Goal: Task Accomplishment & Management: Use online tool/utility

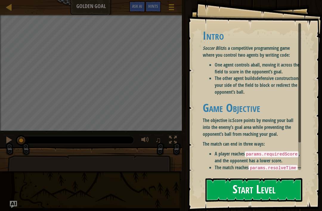
click at [272, 189] on button "Start Level" at bounding box center [253, 190] width 97 height 24
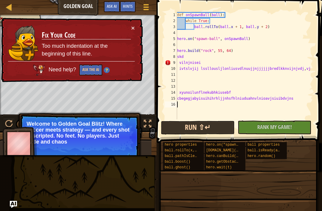
click at [231, 129] on button "Run ⇧↵" at bounding box center [198, 128] width 74 height 14
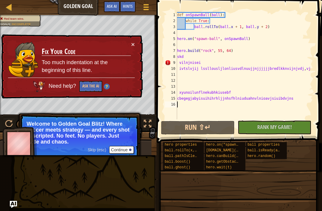
click at [136, 42] on div "× Fix Your Code Too much indentation at the beginning of this line. Need help? …" at bounding box center [71, 66] width 144 height 67
click at [133, 44] on button "×" at bounding box center [133, 45] width 4 height 6
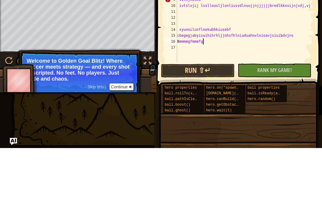
scroll to position [3, 2]
type textarea "8mmmmgfmmmfgxLk c k"
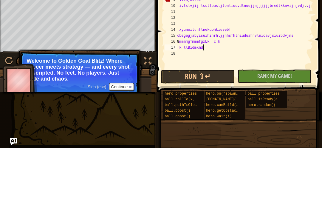
type textarea "k llBidmkmdk"
type textarea "vflkk"
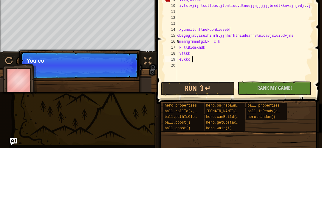
type textarea "evkkc kkvk"
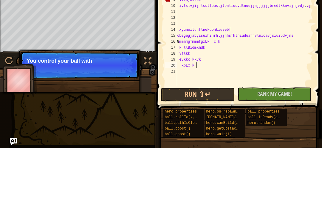
type textarea "kbLx k $l"
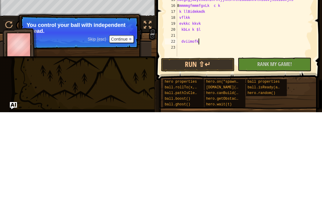
scroll to position [3, 2]
type textarea "dviimofk8m"
click at [295, 156] on button "No New Code to Rank Rank My Game! Submitting... Submitted for Ranking Failed to…" at bounding box center [275, 163] width 74 height 14
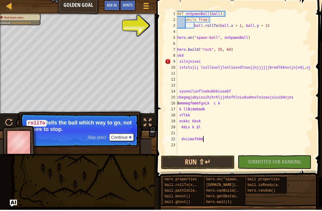
click at [176, 30] on div "4" at bounding box center [171, 33] width 12 height 6
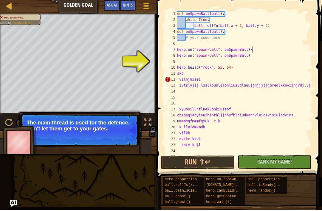
scroll to position [3, 6]
type textarea "hero.on("spawn-ball", onSpawnBall)kksk"
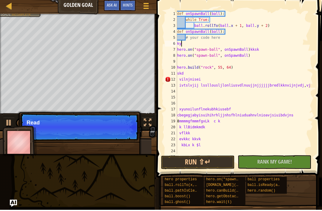
scroll to position [3, 0]
type textarea "kylk k k"
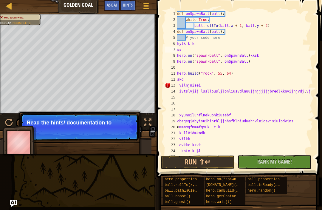
type textarea "ss"
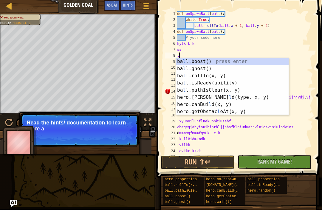
type textarea "l kv"
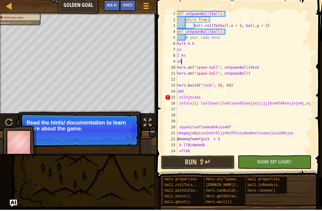
type textarea "skkbo"
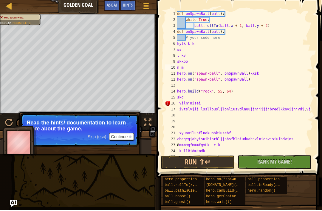
type textarea "m m .klf"
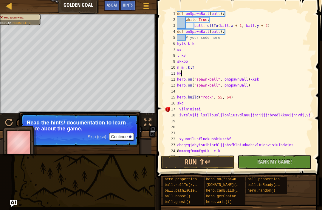
scroll to position [3, 0]
click at [130, 4] on span "Hints" at bounding box center [128, 6] width 10 height 6
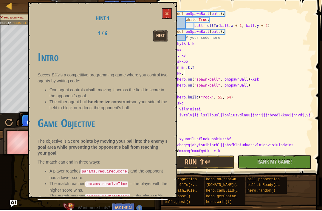
click at [161, 32] on button "Next" at bounding box center [160, 37] width 14 height 11
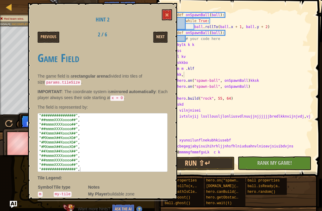
click at [163, 33] on button "Next" at bounding box center [160, 37] width 14 height 11
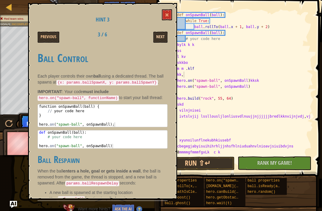
click at [167, 35] on button "Next" at bounding box center [160, 37] width 14 height 11
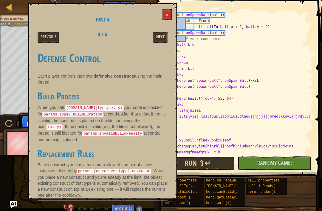
click at [166, 37] on button "Next" at bounding box center [160, 37] width 14 height 11
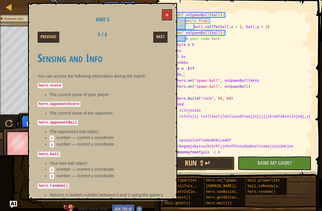
click at [174, 5] on div "Hint 5 Previous 5 / 6 Next Sensing and Info You can access the following inform…" at bounding box center [102, 101] width 149 height 196
click at [171, 12] on button at bounding box center [167, 14] width 10 height 11
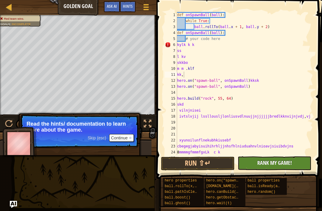
click at [277, 166] on span "Rank My Game!" at bounding box center [274, 162] width 35 height 7
type textarea "l kv"
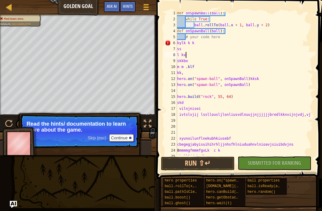
scroll to position [0, 0]
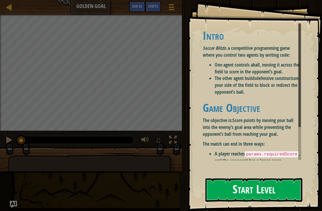
click at [259, 199] on button "Start Level" at bounding box center [253, 190] width 97 height 24
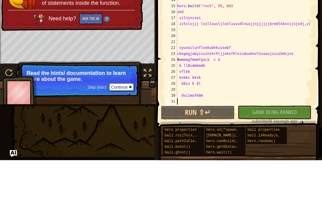
scroll to position [42, 0]
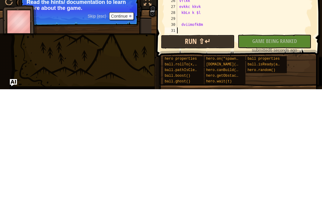
click at [233, 157] on button "Run ⇧↵" at bounding box center [198, 164] width 74 height 14
click at [231, 157] on button "Run ⇧↵" at bounding box center [198, 164] width 74 height 14
click at [227, 157] on button "Run ⇧↵" at bounding box center [198, 164] width 74 height 14
click at [230, 157] on button "Run ⇧↵" at bounding box center [198, 164] width 74 height 14
click at [229, 157] on button "Run ⇧↵" at bounding box center [198, 164] width 74 height 14
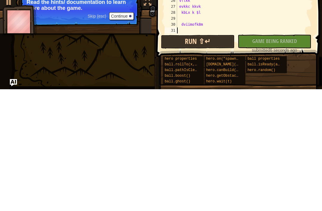
click at [202, 157] on button "Run ⇧↵" at bounding box center [198, 164] width 74 height 14
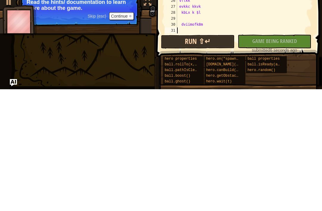
click at [205, 157] on button "Run ⇧↵" at bounding box center [198, 164] width 74 height 14
click at [202, 157] on button "Run ⇧↵" at bounding box center [198, 164] width 74 height 14
click at [193, 157] on button "Run ⇧↵" at bounding box center [198, 164] width 74 height 14
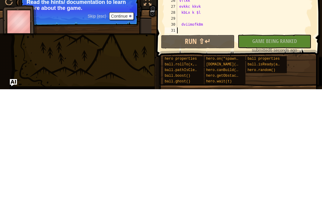
click at [282, 156] on div "No New Code to Rank Rank My Game! Submitting... Submitted for Ranking Failed to…" at bounding box center [272, 165] width 74 height 18
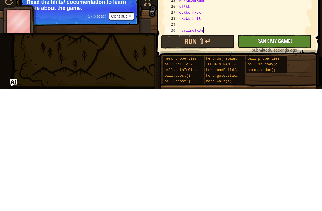
click at [282, 159] on span "Rank My Game!" at bounding box center [274, 162] width 35 height 7
click at [284, 156] on button "No New Code to Rank Rank My Game! Submitting... Submitted for Ranking Failed to…" at bounding box center [275, 163] width 74 height 14
click at [282, 156] on div "No New Code to Rank Rank My Game! Submitting... Submitted for Ranking Failed to…" at bounding box center [272, 165] width 74 height 18
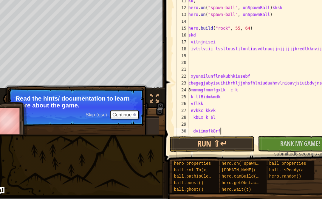
scroll to position [3, 2]
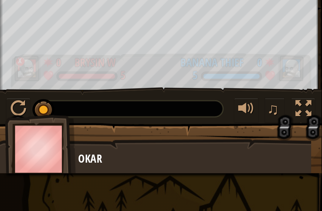
click at [51, 107] on div at bounding box center [42, 108] width 27 height 2
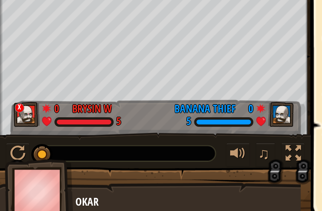
click at [55, 120] on div at bounding box center [63, 124] width 90 height 8
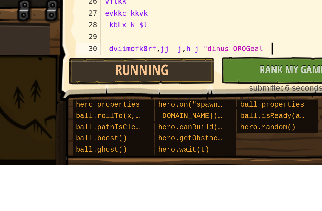
scroll to position [3, 7]
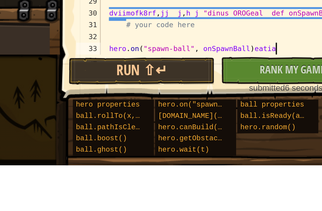
type textarea "hero.on("spawn-ball", onSpawnBall)eatiaop"
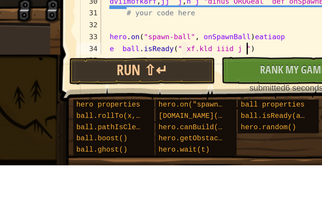
scroll to position [3, 0]
type textarea "e ball.isReady(" xf.kld iiid j to ")"
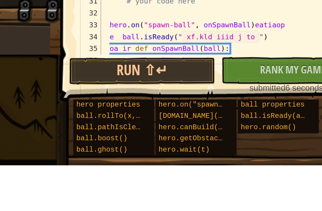
scroll to position [3, 0]
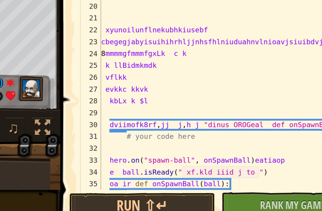
type textarea "hero.on("spawn-ball", onSpawnBall) sibri"
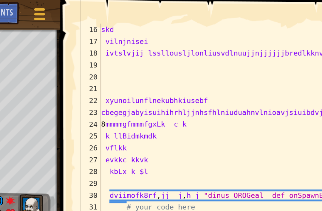
scroll to position [3, 1]
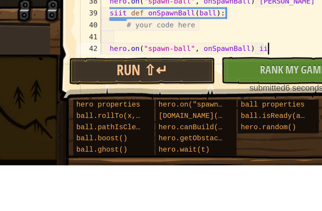
type textarea "hero.on("spawn-ball", onSpawnBall) iio"
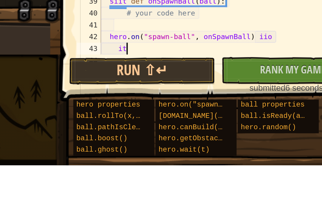
scroll to position [3, 1]
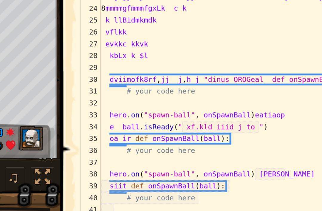
type textarea "itio"
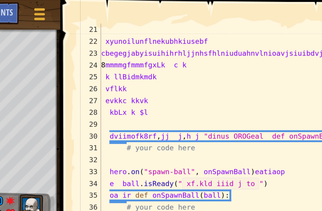
scroll to position [119, 0]
type textarea "trea iir"
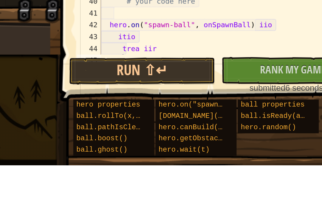
type textarea "itr"
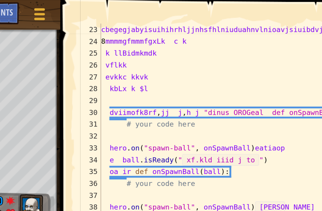
scroll to position [131, 0]
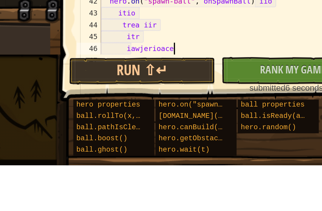
type textarea "iawjerioaceiorqwv"
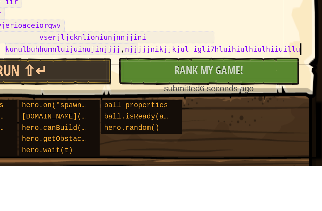
scroll to position [149, 0]
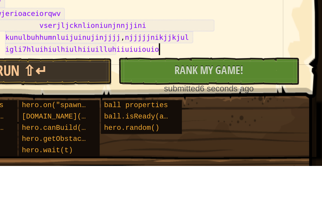
type textarea "i vserjljcknlioniunjnnjjini kunulbuhhumnluijuinujinjjjj,njjjjjnikjjkjul igli7hl…"
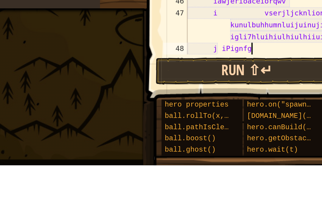
type textarea "j iPignfg"
click at [130, 157] on button "Run ⇧↵" at bounding box center [171, 164] width 92 height 14
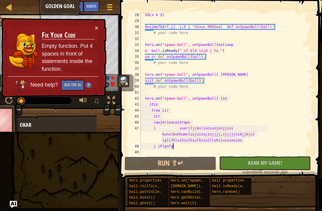
click at [90, 32] on h3 "Fix Your Code" at bounding box center [67, 34] width 53 height 9
click at [95, 29] on button "×" at bounding box center [97, 28] width 4 height 6
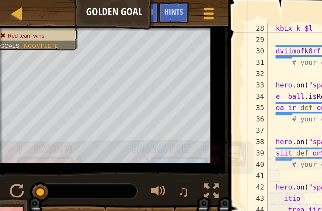
click at [9, 80] on div "0" at bounding box center [12, 76] width 6 height 5
click at [7, 84] on div at bounding box center [5, 84] width 5 height 5
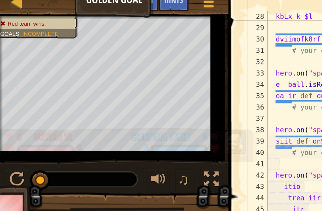
click at [14, 83] on div at bounding box center [23, 84] width 27 height 2
click at [109, 82] on div "5" at bounding box center [92, 84] width 46 height 5
click at [107, 83] on div at bounding box center [93, 84] width 27 height 2
click at [107, 74] on div "0" at bounding box center [106, 76] width 6 height 5
click at [6, 82] on div at bounding box center [5, 84] width 5 height 5
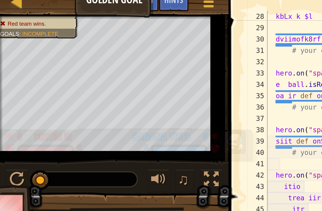
click at [10, 82] on div at bounding box center [24, 84] width 30 height 5
click at [8, 82] on div "5" at bounding box center [23, 84] width 40 height 5
click at [5, 75] on div "0 Brysin W" at bounding box center [23, 78] width 40 height 8
click at [5, 82] on div at bounding box center [5, 84] width 5 height 5
click at [10, 82] on div at bounding box center [24, 84] width 30 height 5
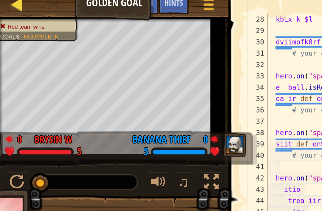
click at [10, 3] on div at bounding box center [8, 6] width 7 height 7
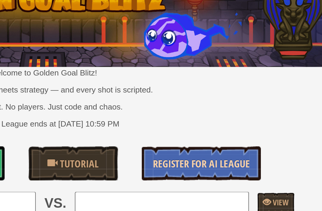
click at [219, 119] on span "Register for AI League" at bounding box center [244, 122] width 51 height 7
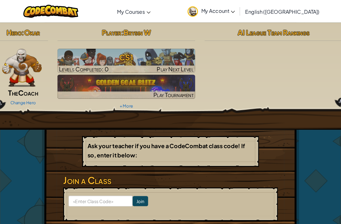
scroll to position [2, 0]
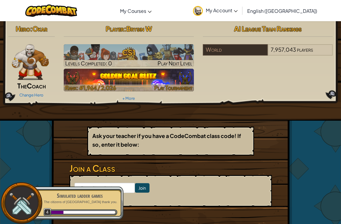
click at [191, 70] on img at bounding box center [129, 80] width 130 height 23
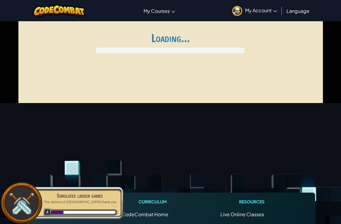
click at [188, 48] on div at bounding box center [170, 50] width 149 height 6
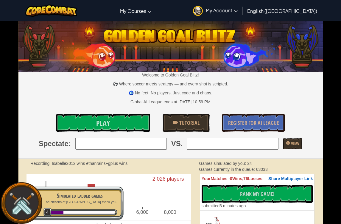
click at [26, 199] on img at bounding box center [21, 202] width 27 height 27
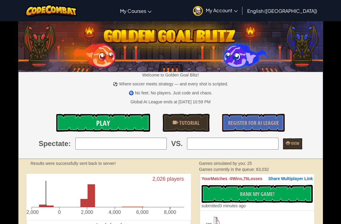
click at [128, 120] on link "Play" at bounding box center [103, 123] width 94 height 18
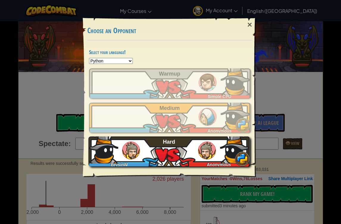
click at [224, 155] on img at bounding box center [235, 148] width 30 height 30
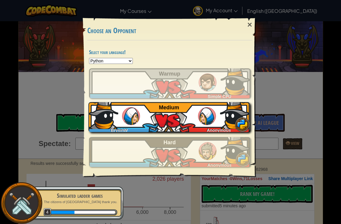
click at [140, 128] on div "BrysinW" at bounding box center [121, 129] width 65 height 6
